Goal: Communication & Community: Share content

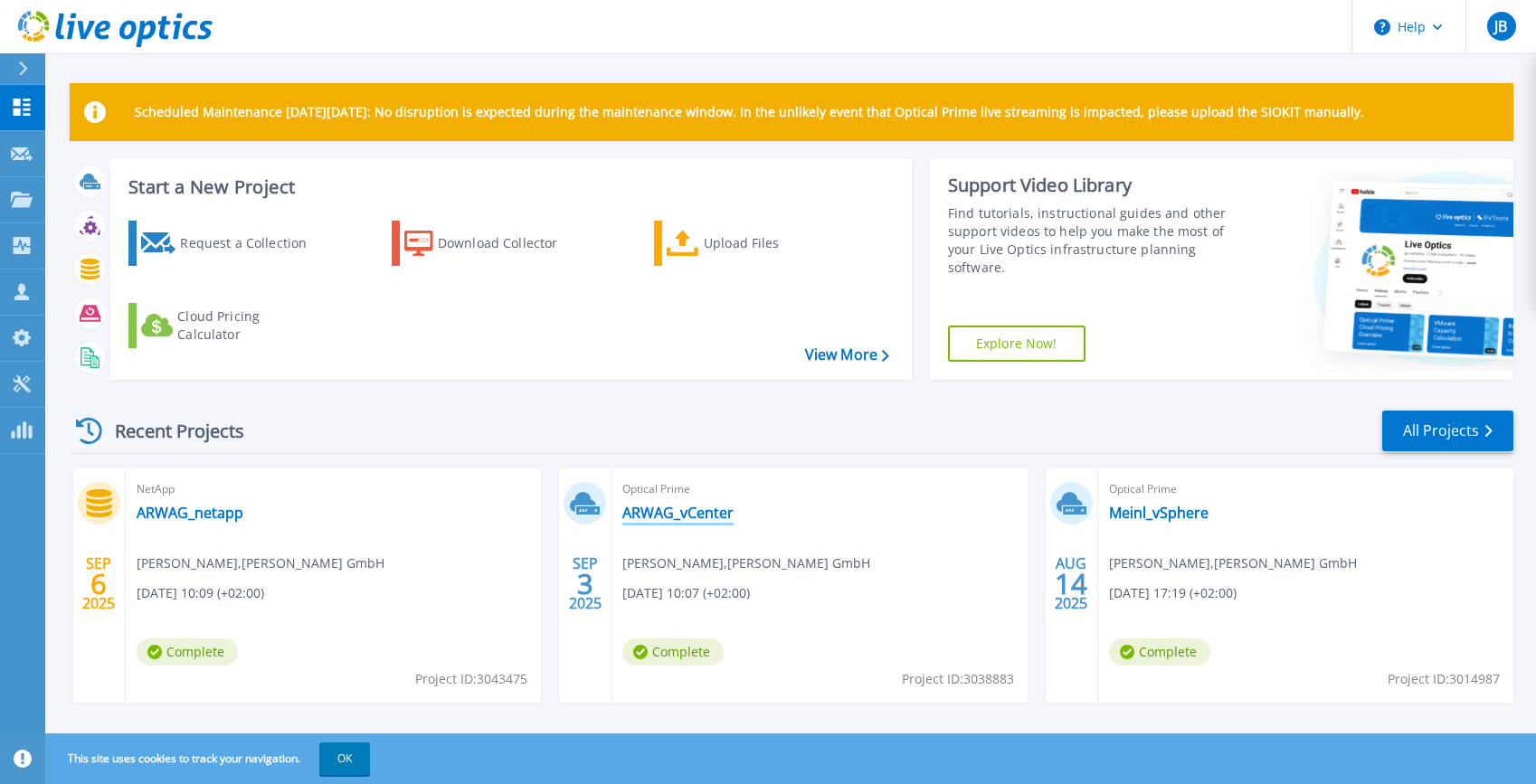
click at [685, 512] on link "ARWAG_vCenter" at bounding box center [677, 513] width 111 height 18
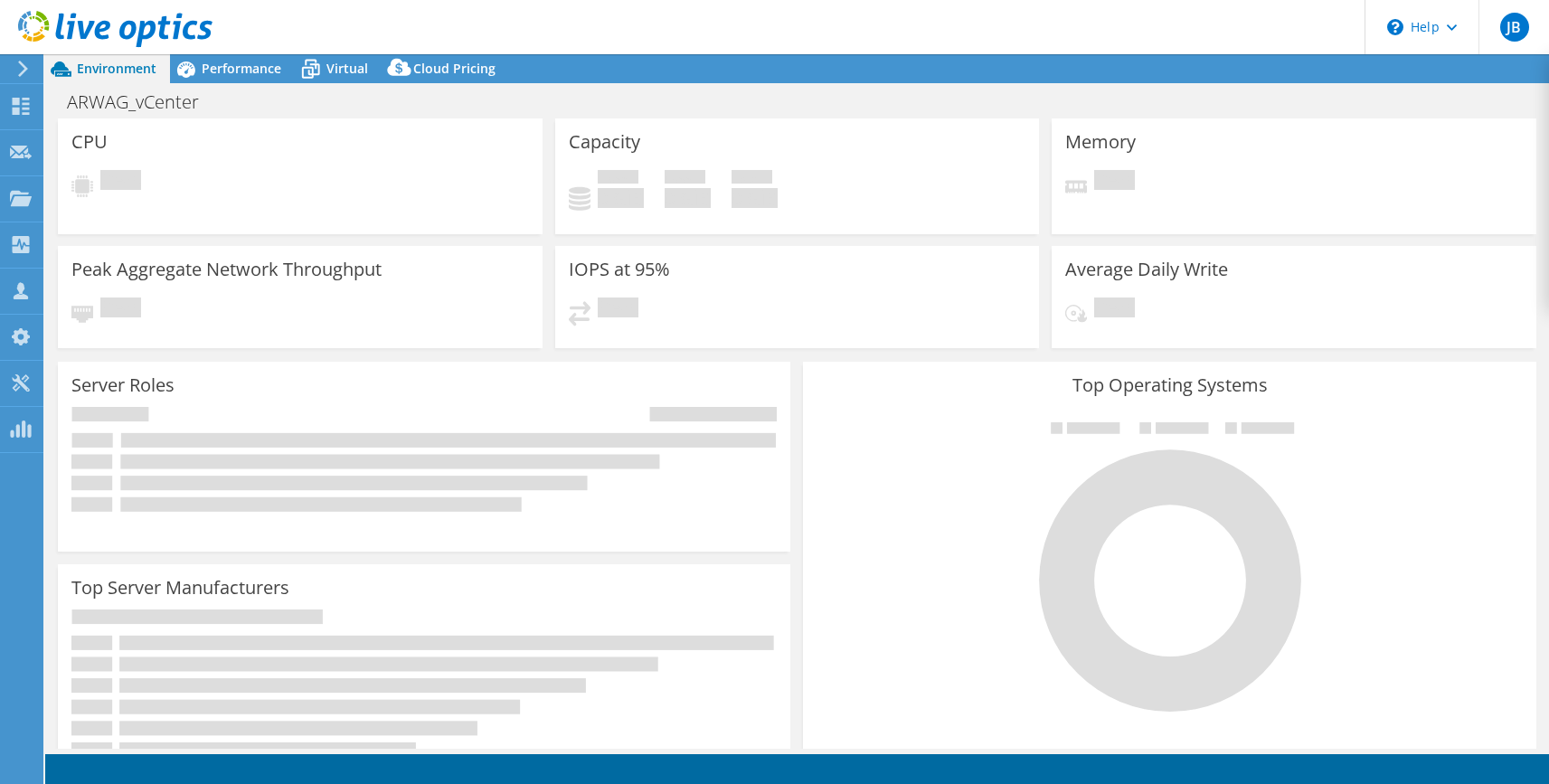
select select "USD"
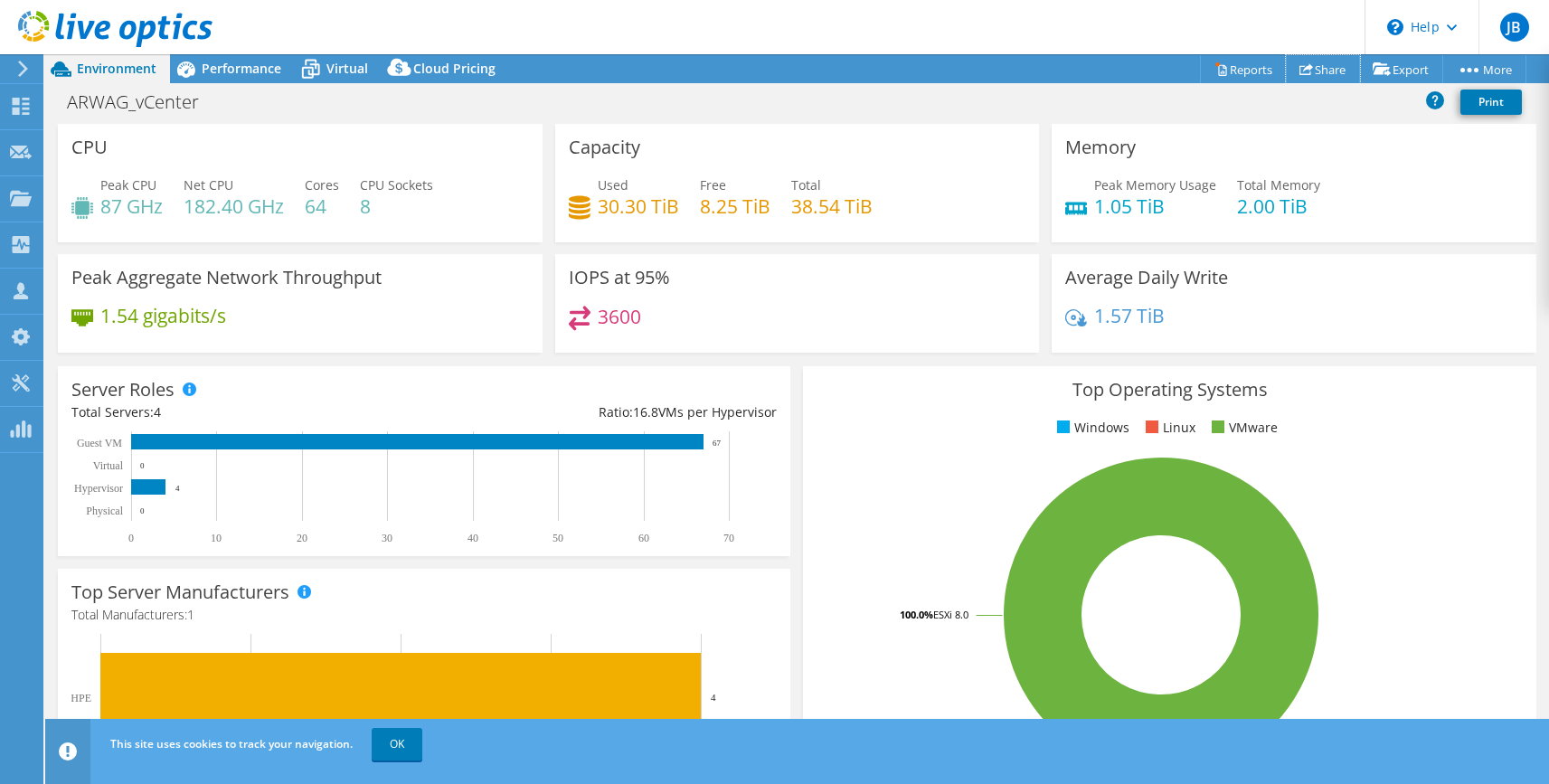
click at [1316, 68] on link "Share" at bounding box center [1323, 69] width 74 height 28
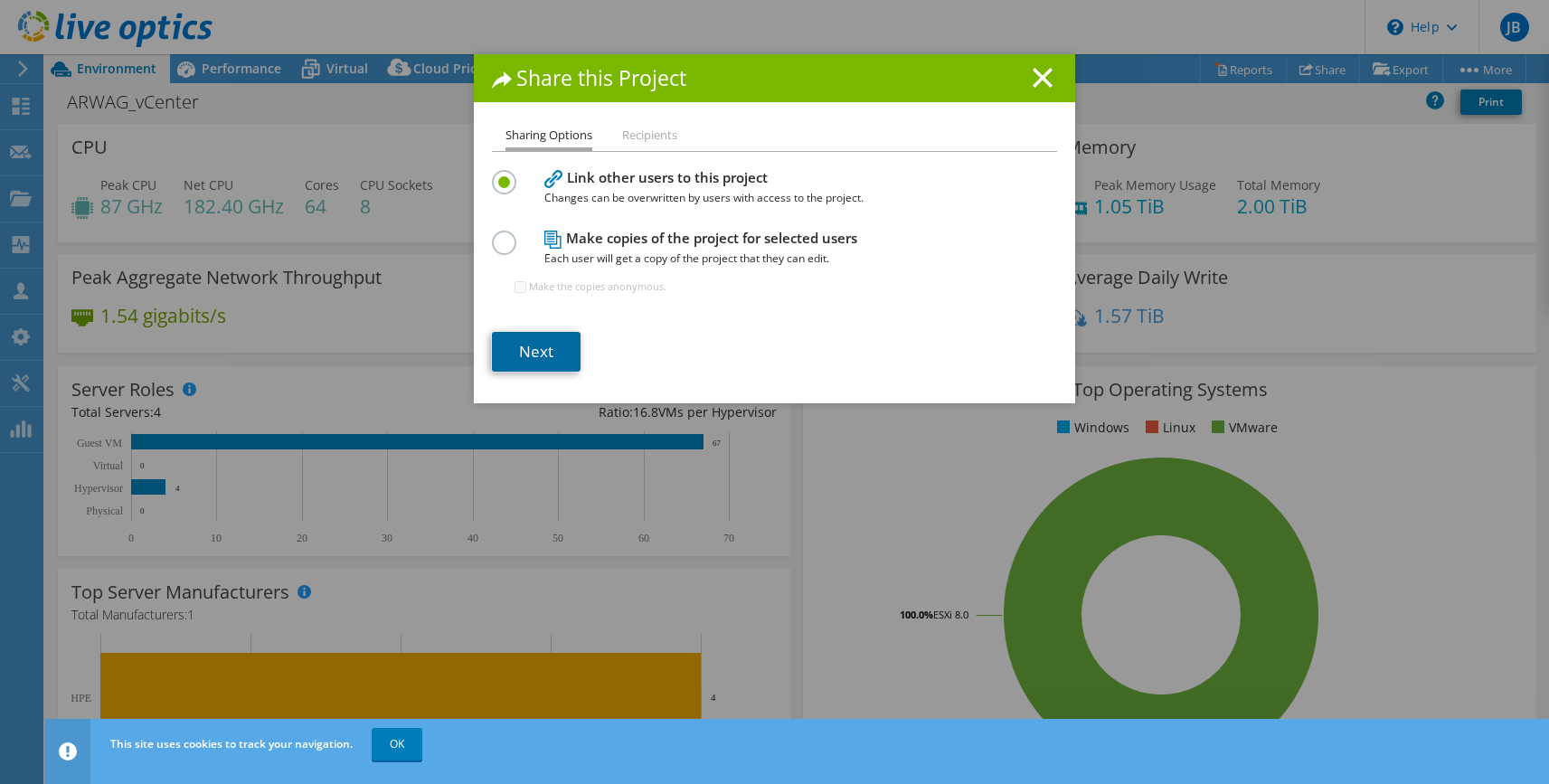
click at [535, 349] on link "Next" at bounding box center [536, 352] width 89 height 40
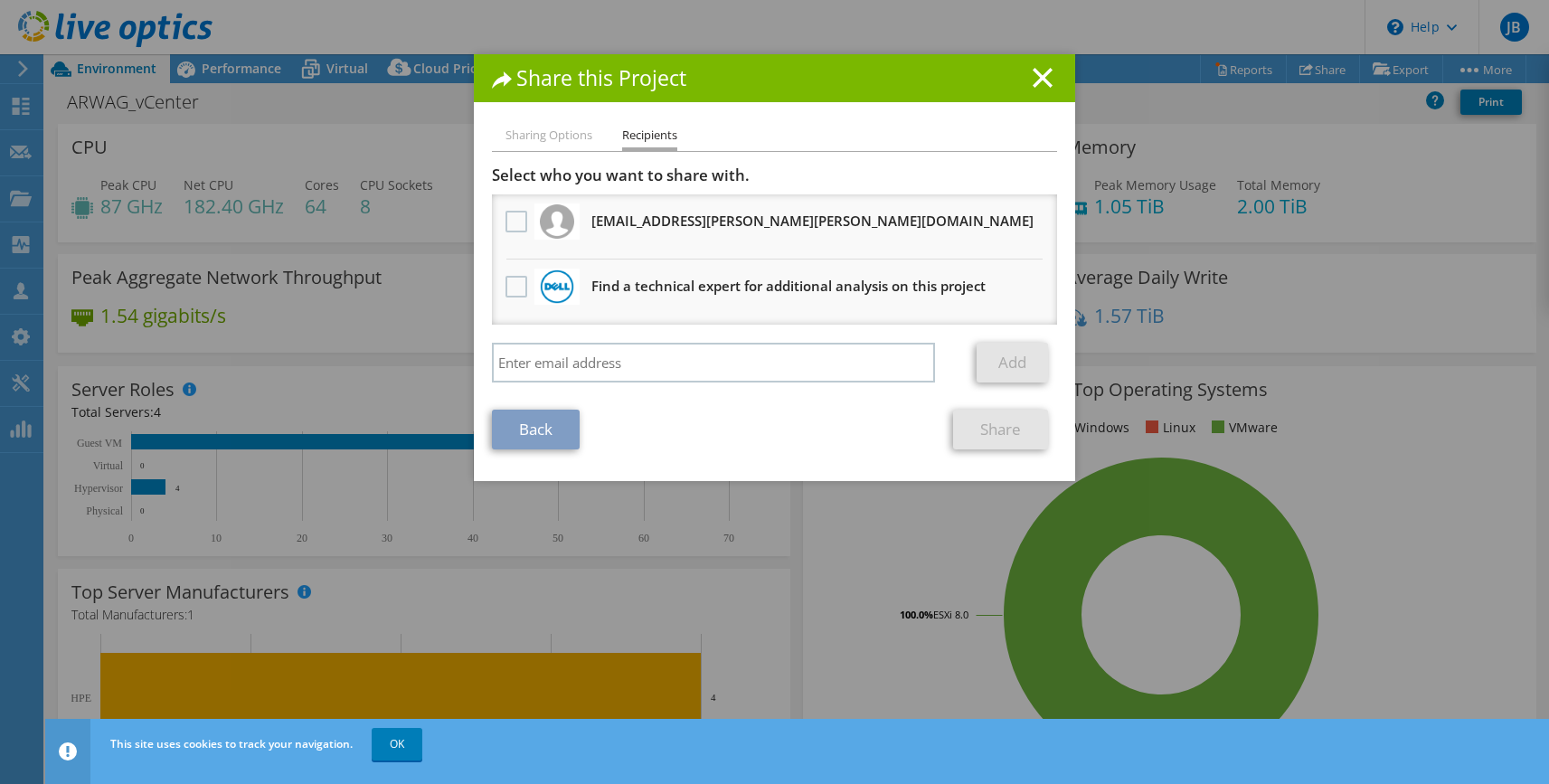
click at [507, 223] on label at bounding box center [519, 222] width 26 height 22
click at [0, 0] on input "checkbox" at bounding box center [0, 0] width 0 height 0
click at [989, 430] on link "Share" at bounding box center [1000, 430] width 95 height 40
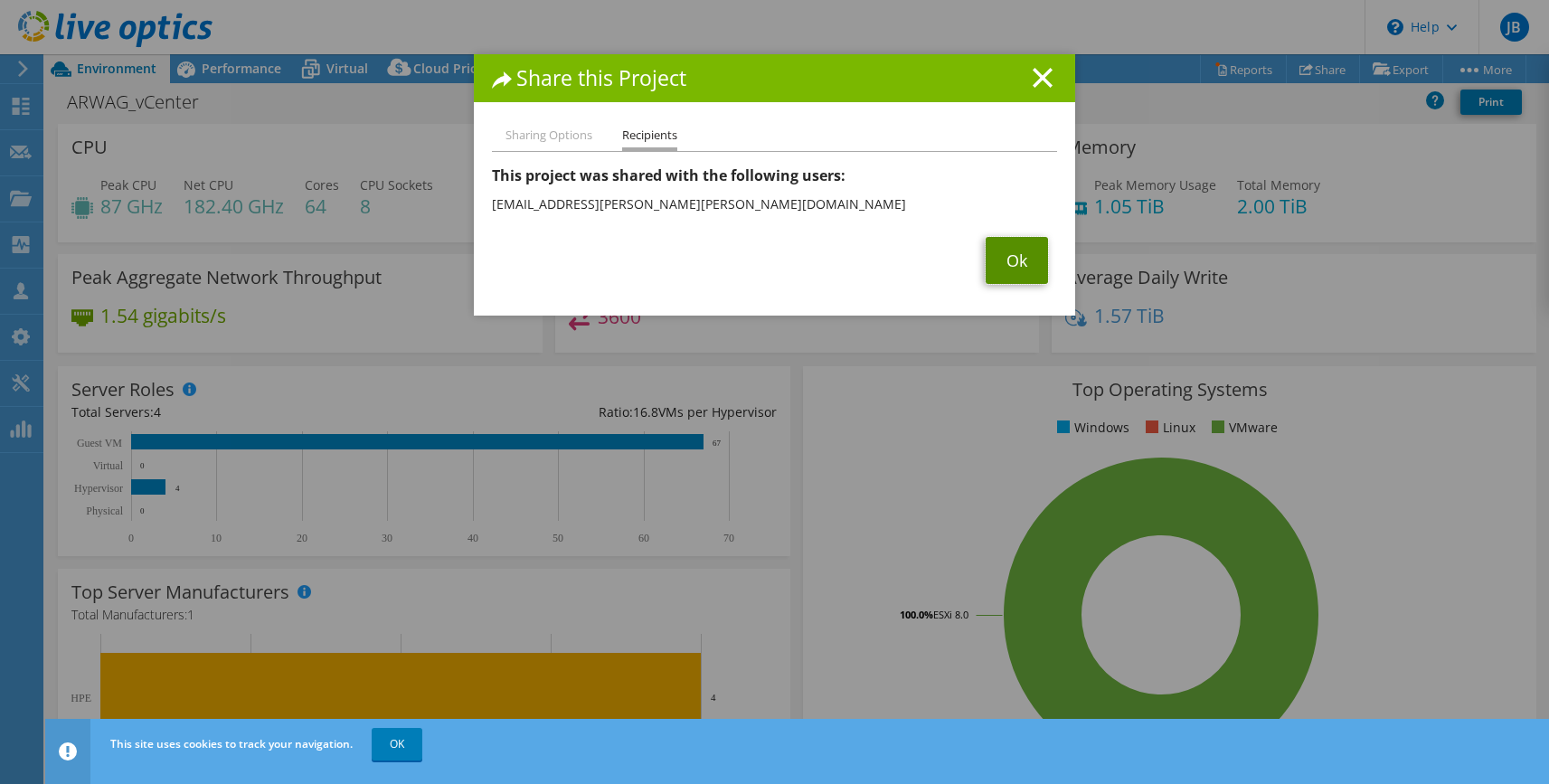
click at [1022, 261] on link "Ok" at bounding box center [1017, 260] width 62 height 47
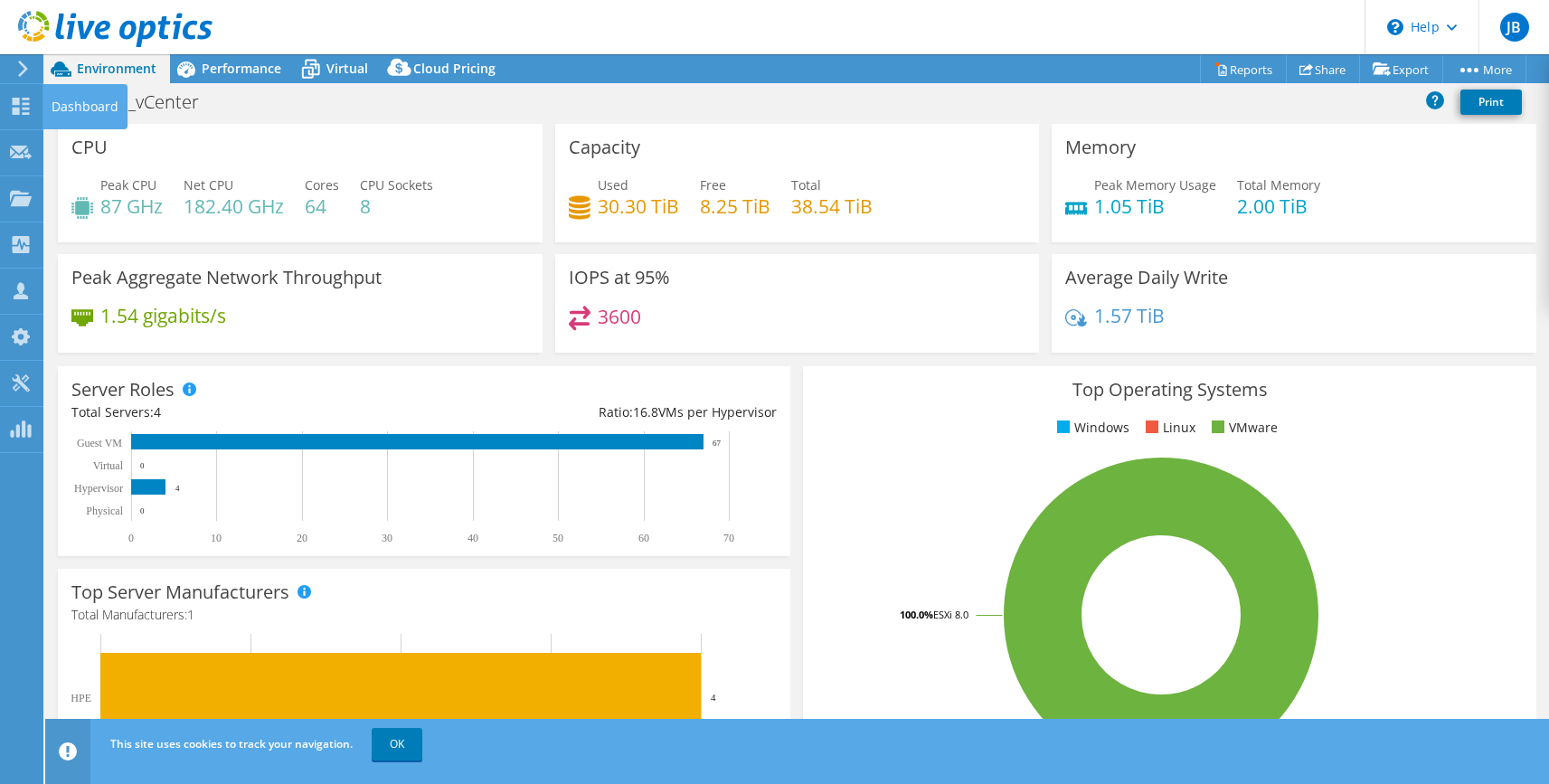
click at [19, 108] on use at bounding box center [21, 106] width 17 height 17
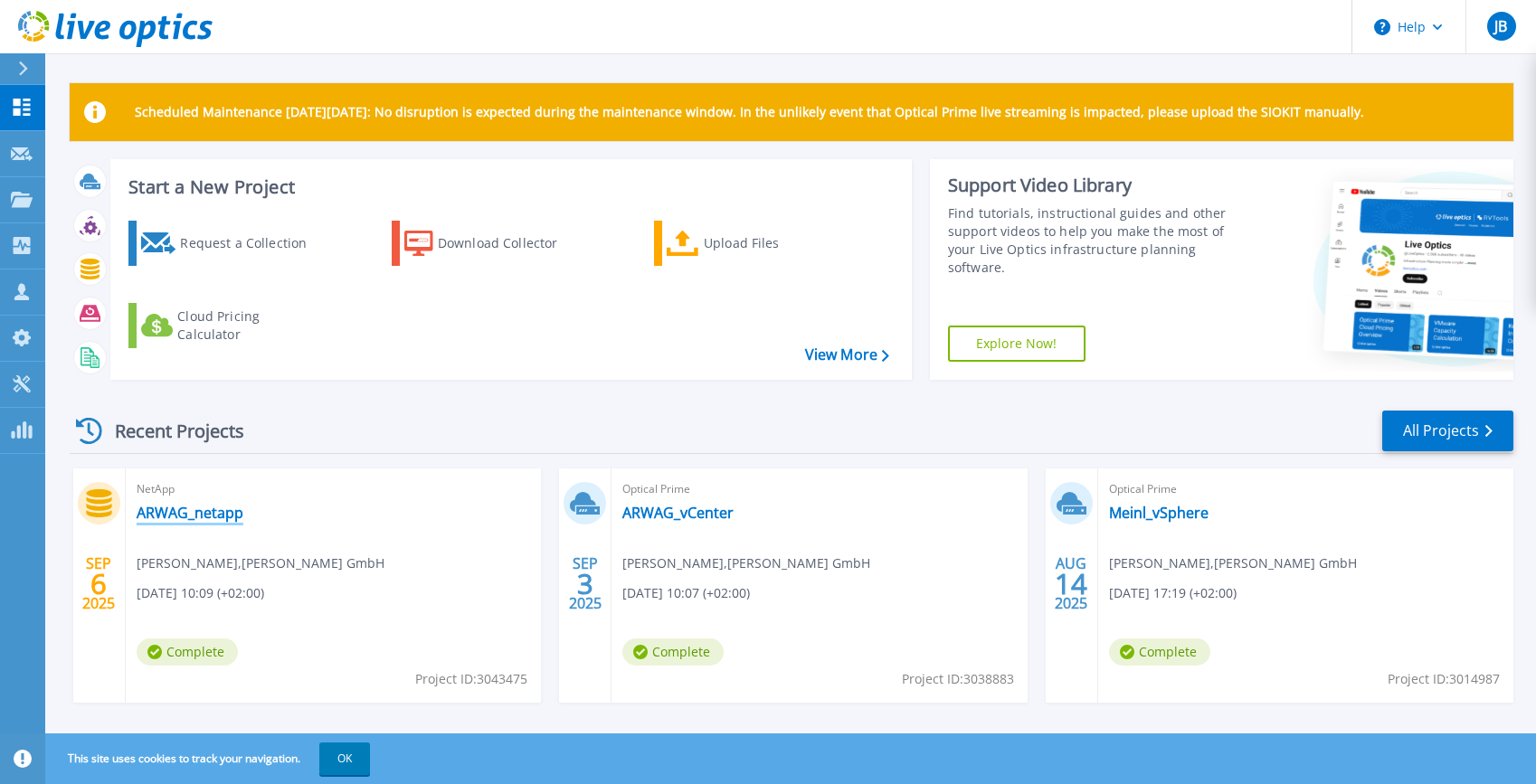
click at [189, 515] on link "ARWAG_netapp" at bounding box center [190, 513] width 107 height 18
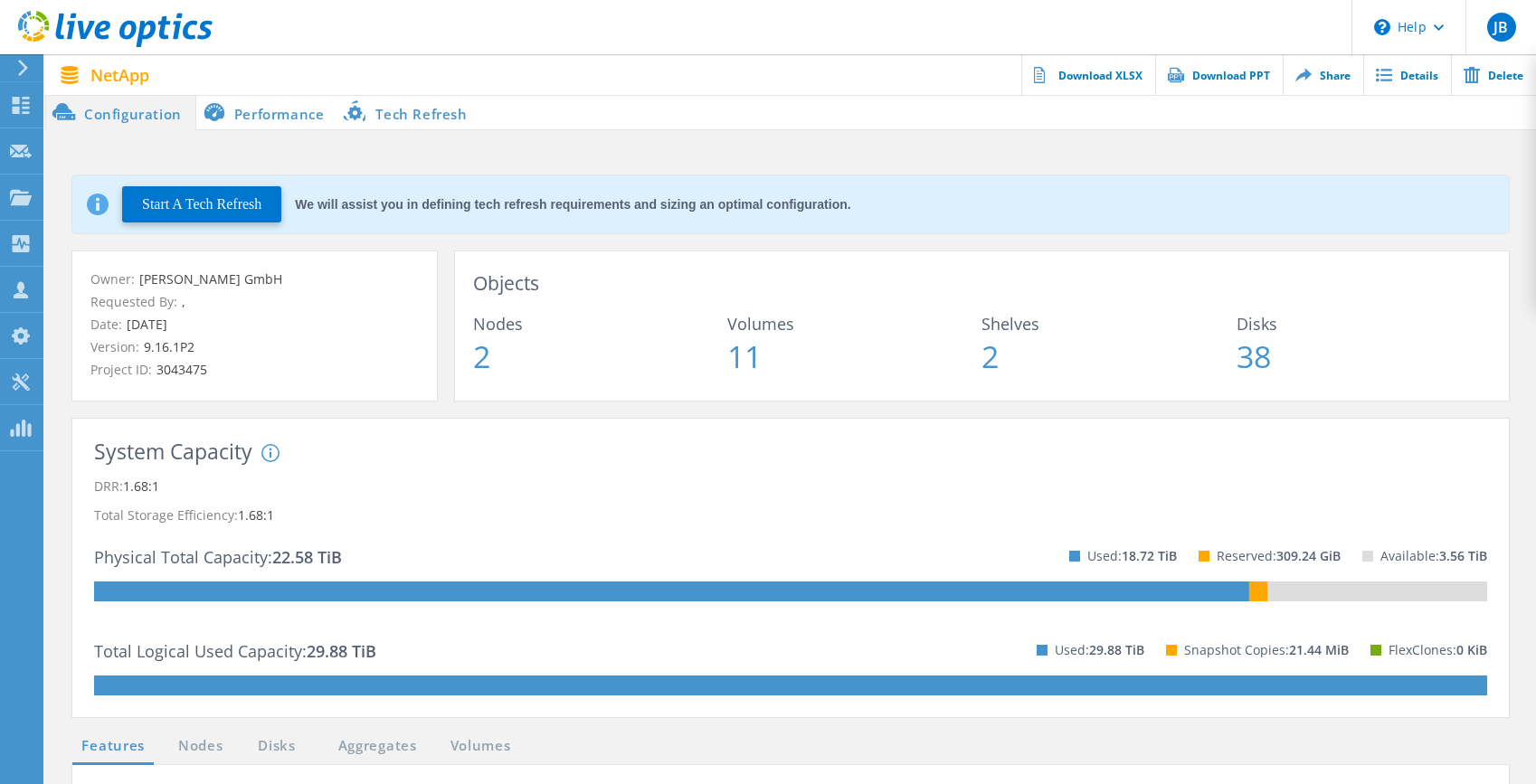
click at [1333, 66] on link "Share" at bounding box center [1323, 74] width 80 height 41
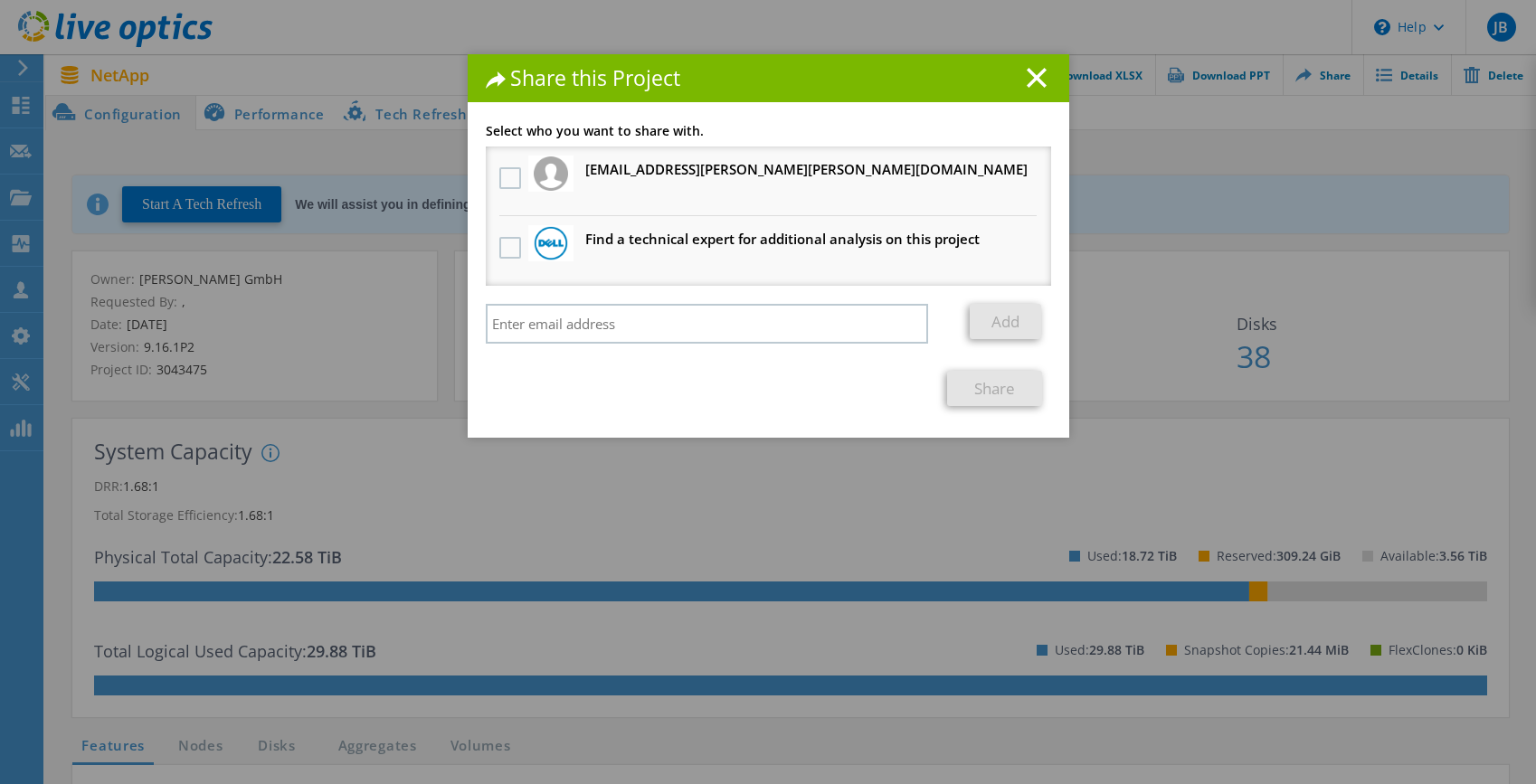
click at [504, 175] on label at bounding box center [512, 178] width 26 height 22
click at [0, 0] on input "checkbox" at bounding box center [0, 0] width 0 height 0
click at [980, 379] on link "Share" at bounding box center [994, 388] width 95 height 35
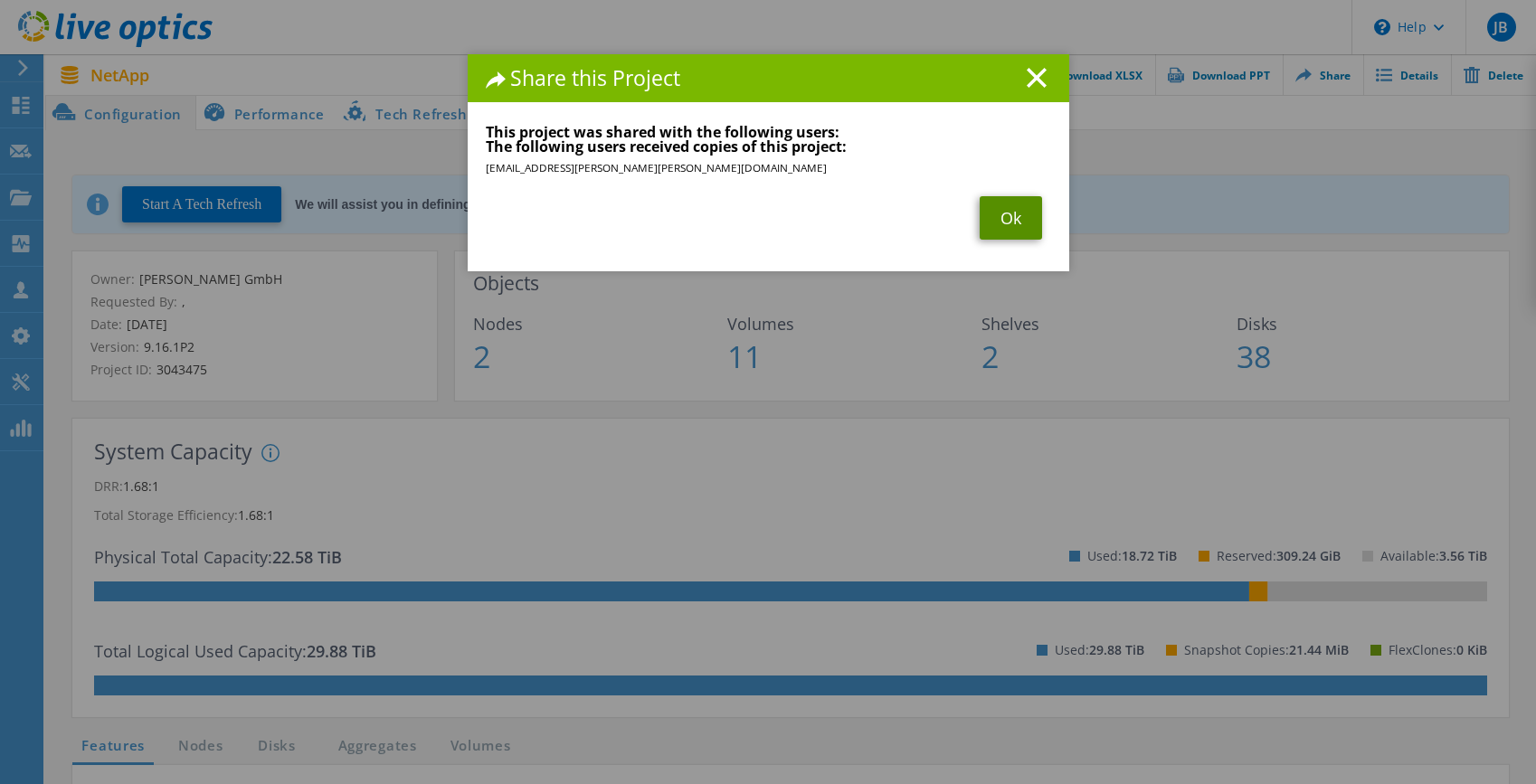
click at [1000, 213] on link "Ok" at bounding box center [1011, 217] width 62 height 43
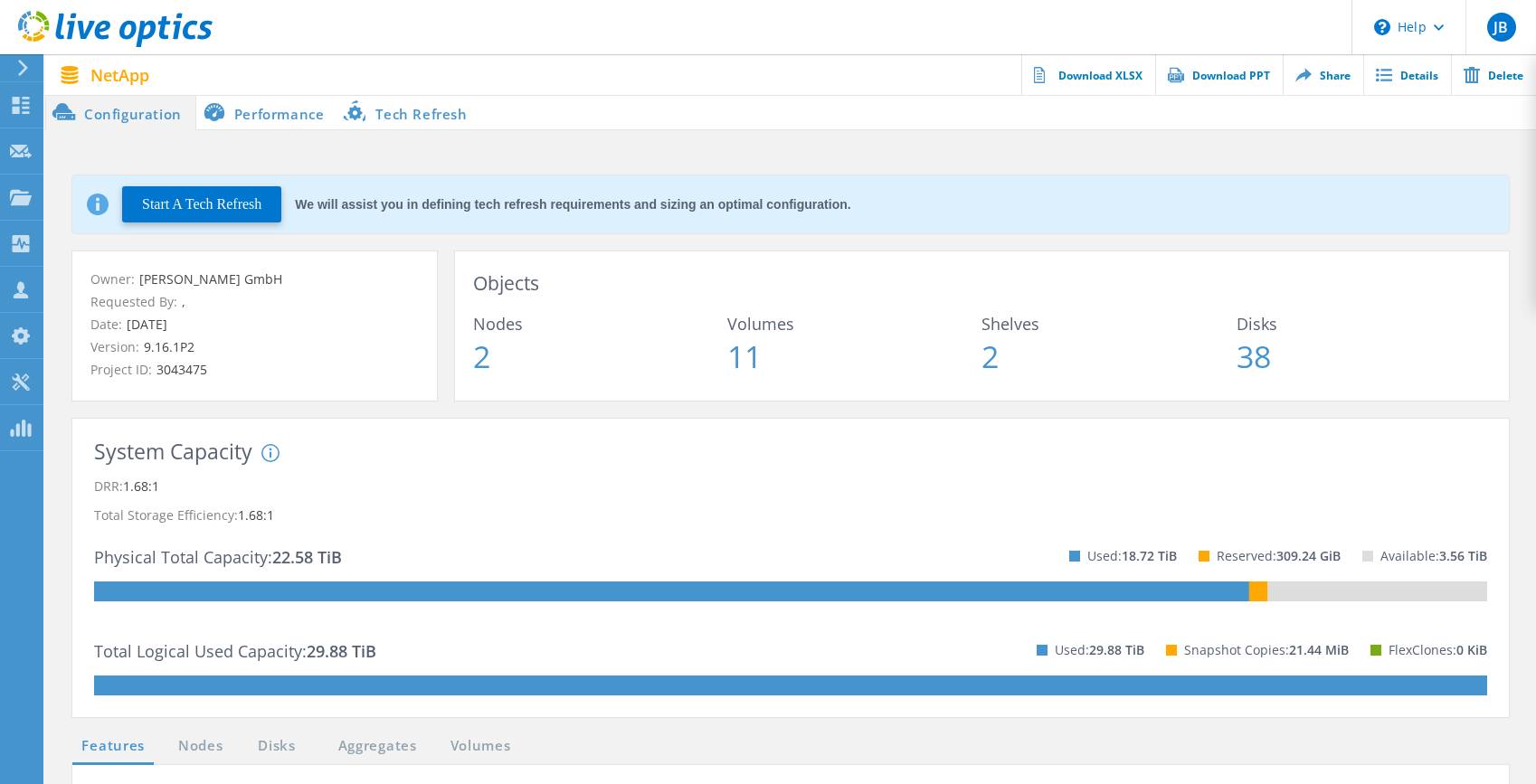
click at [11, 97] on icon at bounding box center [21, 105] width 22 height 17
